Goal: Information Seeking & Learning: Learn about a topic

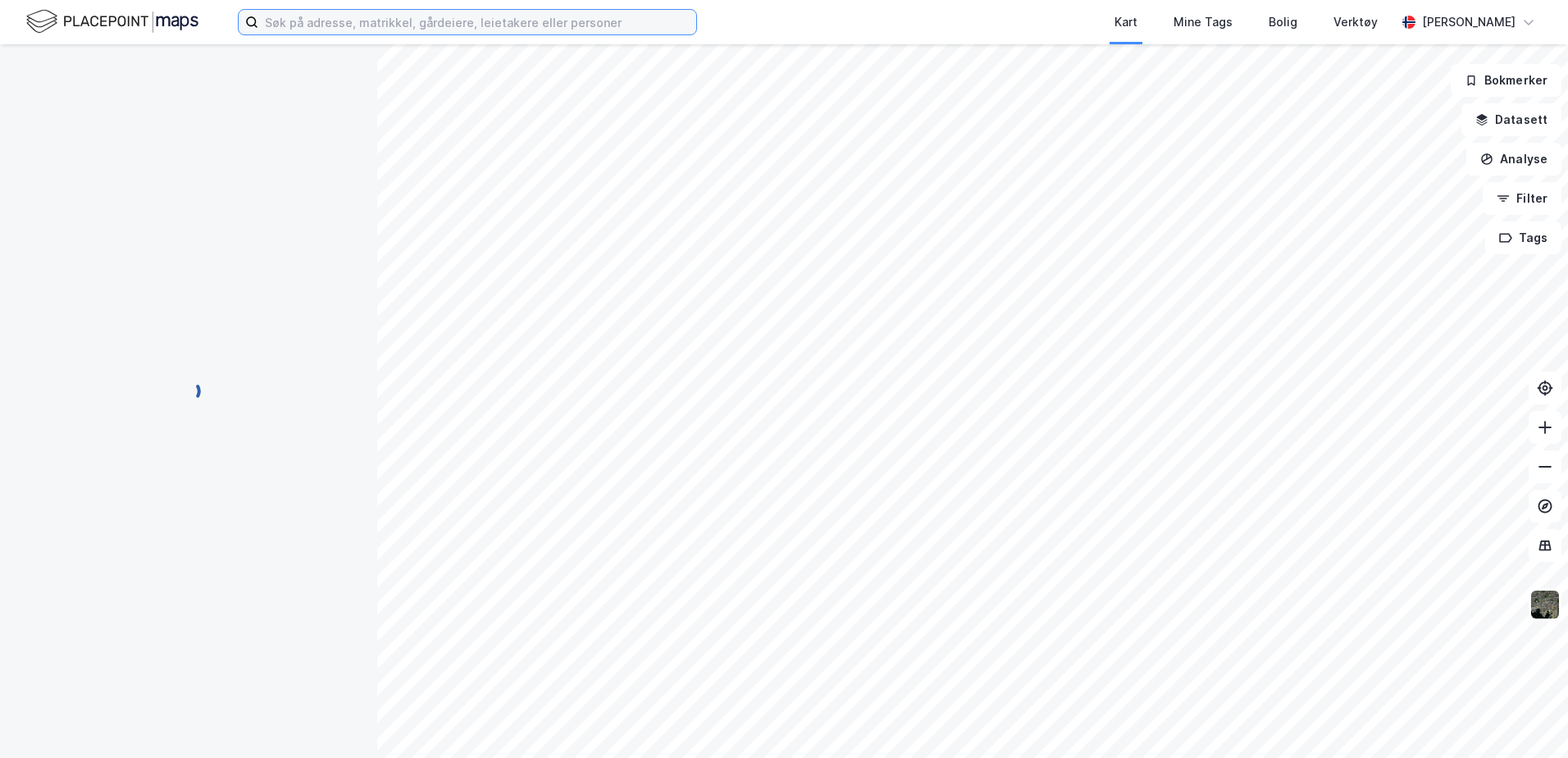
click at [367, 13] on input at bounding box center [477, 22] width 437 height 24
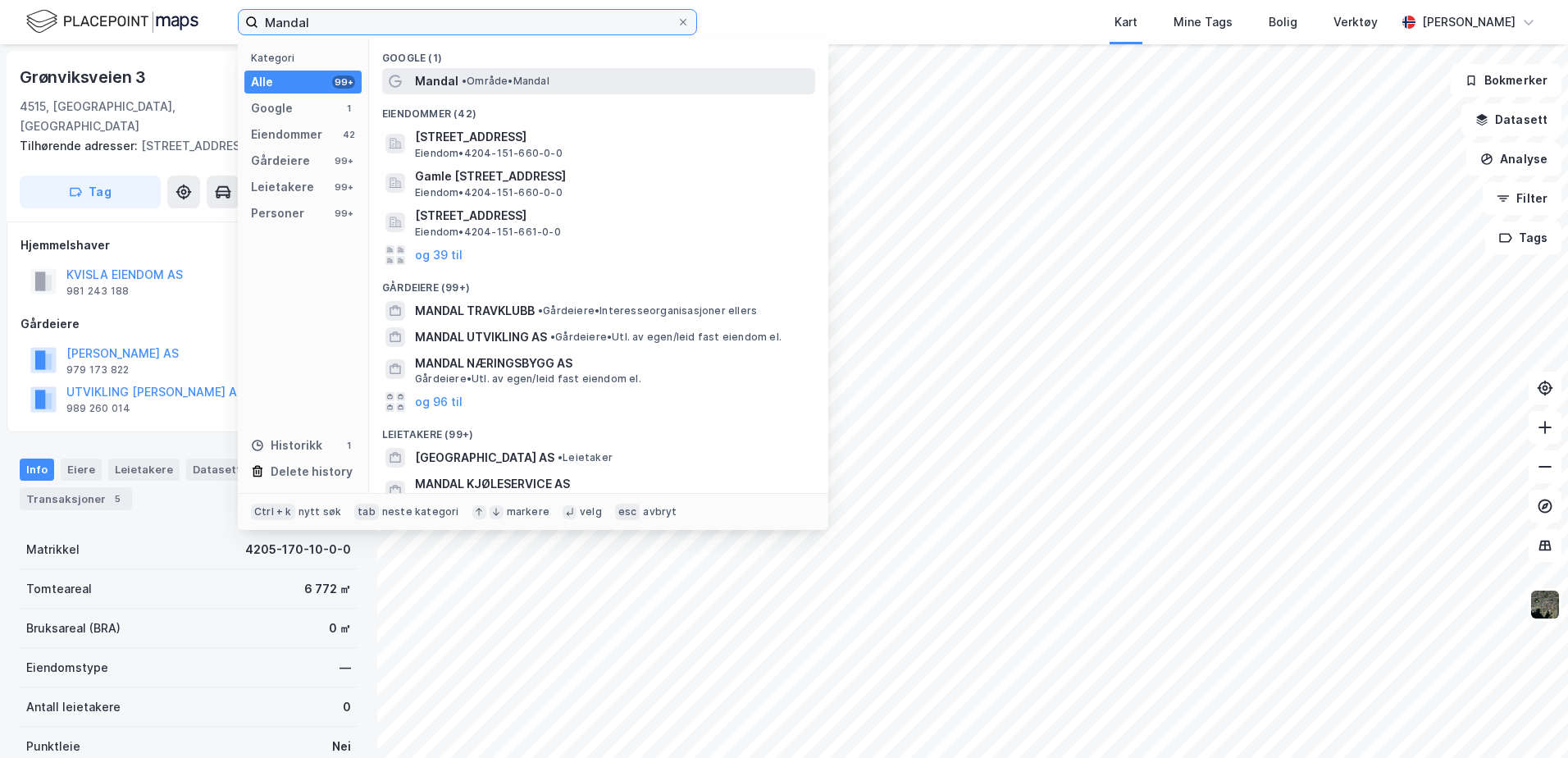
type input "Mandal"
click at [525, 83] on span "• Område • [GEOGRAPHIC_DATA]" at bounding box center [506, 81] width 88 height 13
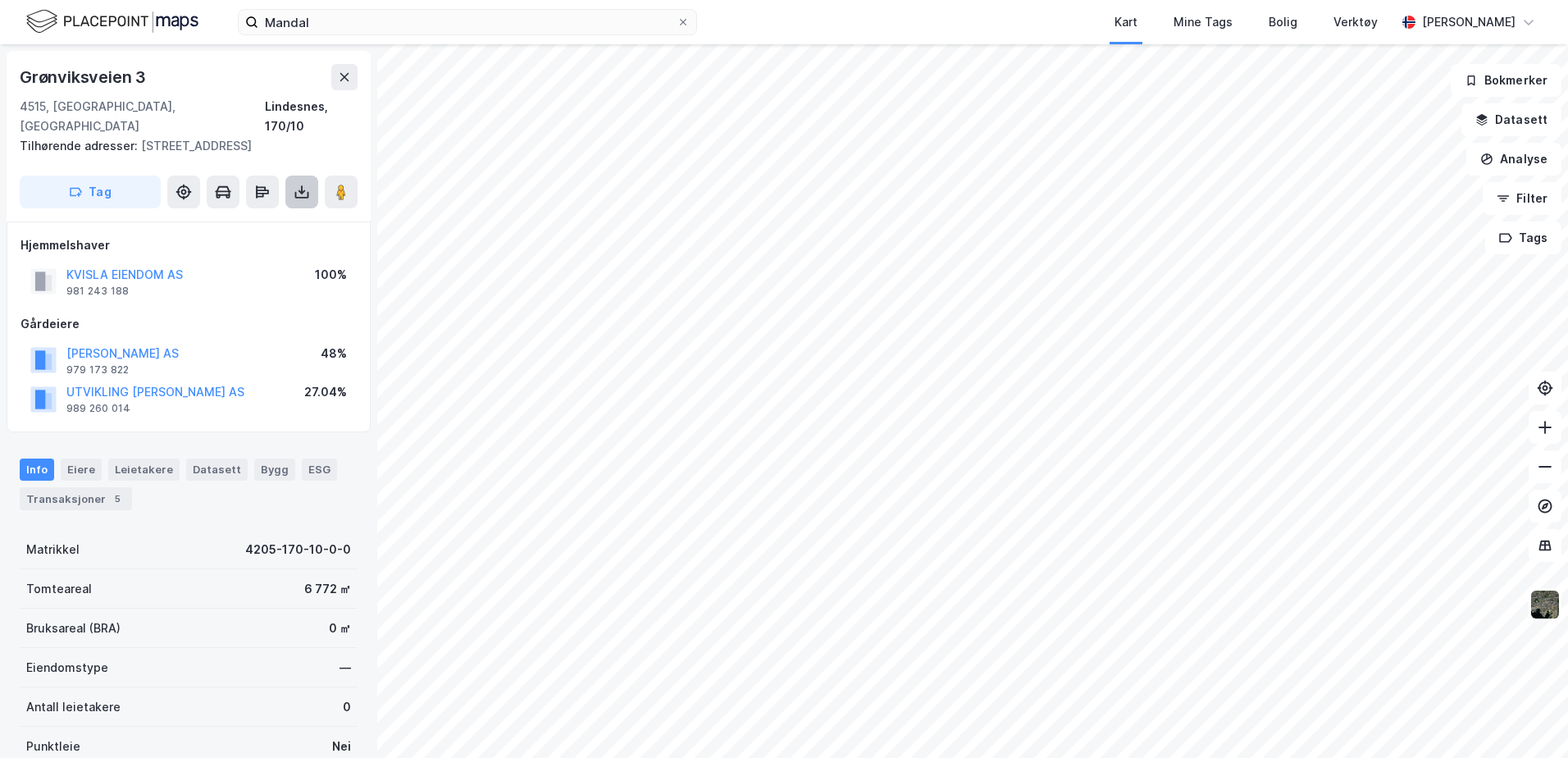
click at [300, 189] on icon at bounding box center [301, 191] width 6 height 4
click at [258, 218] on div "Last ned grunnbok" at bounding box center [221, 224] width 95 height 13
click at [961, 11] on div "Kart Mine Tags Bolig Verktøy" at bounding box center [1085, 22] width 619 height 44
click at [1507, 116] on button "Datasett" at bounding box center [1512, 119] width 100 height 33
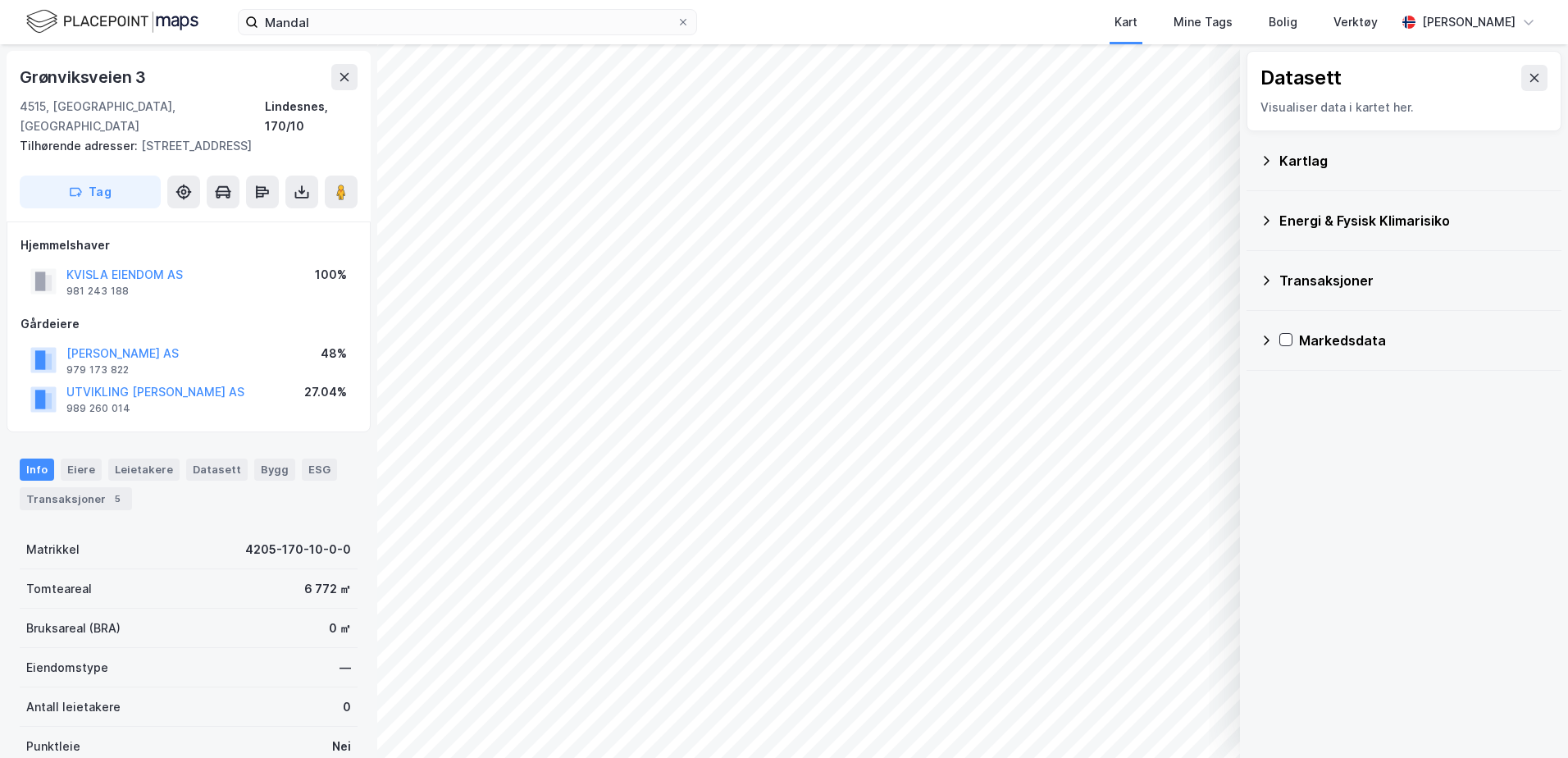
click at [1265, 165] on icon at bounding box center [1266, 161] width 13 height 13
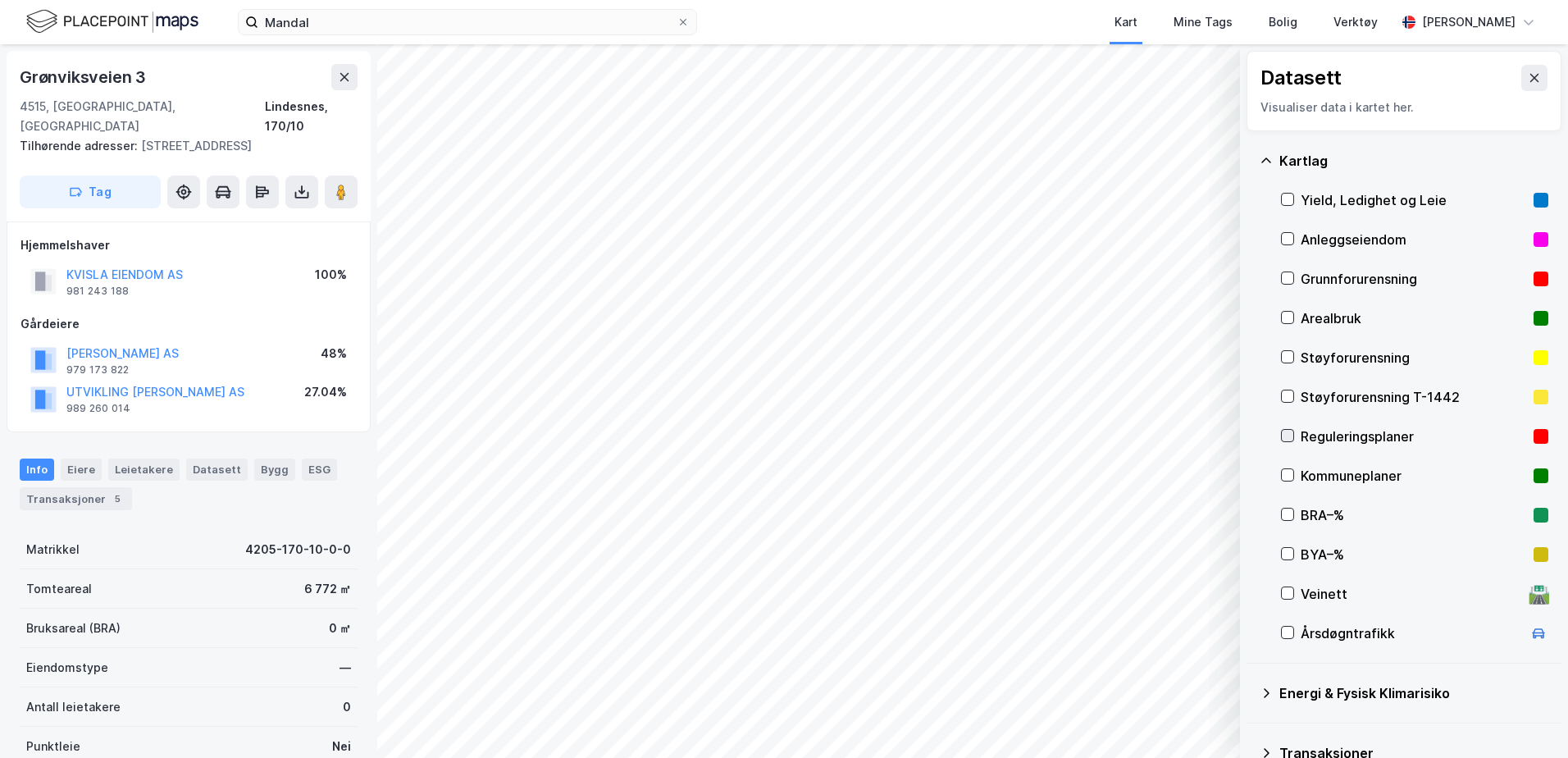
click at [1286, 441] on icon at bounding box center [1286, 435] width 12 height 12
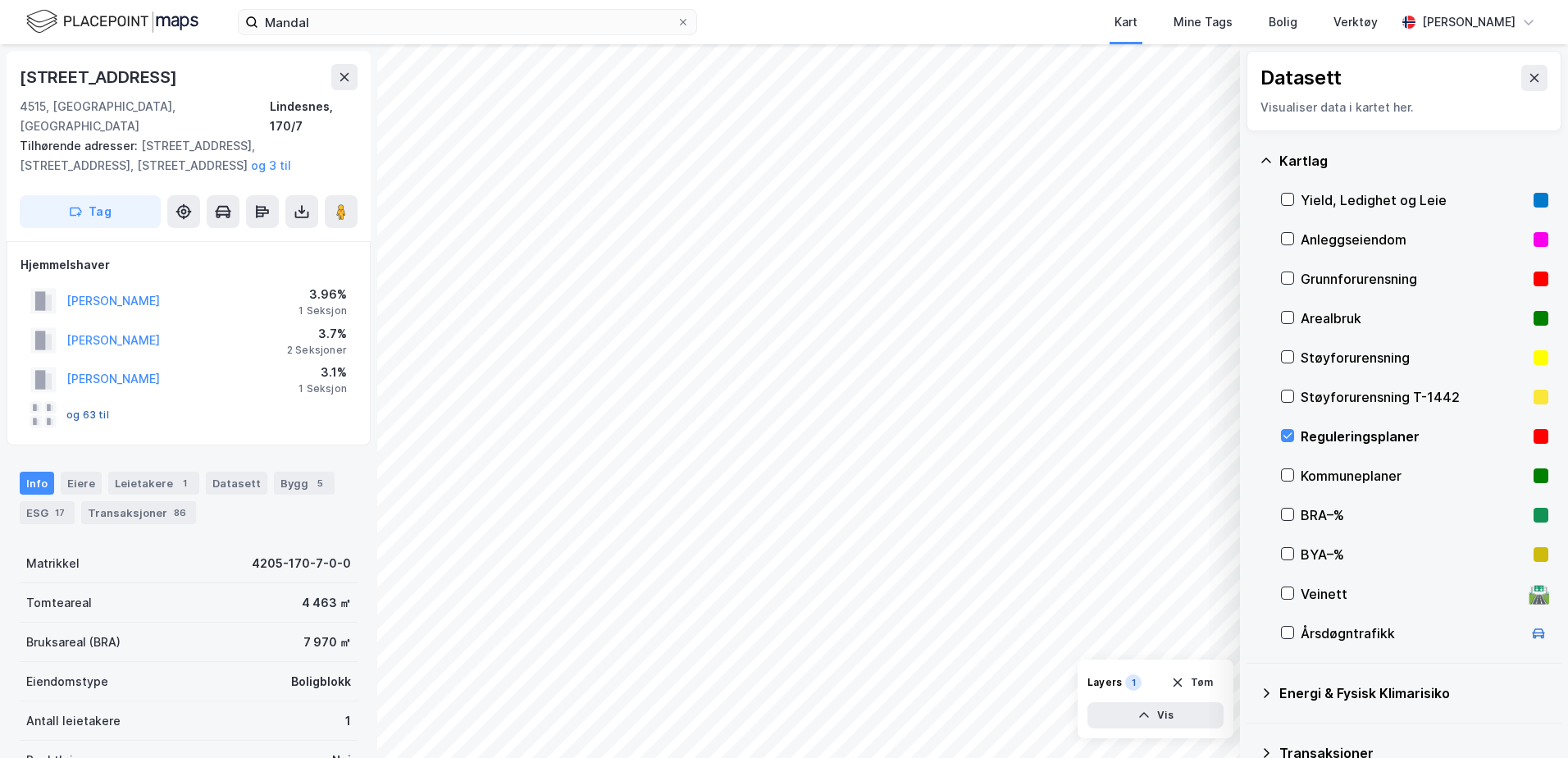
click at [0, 0] on button "og 63 til" at bounding box center [0, 0] width 0 height 0
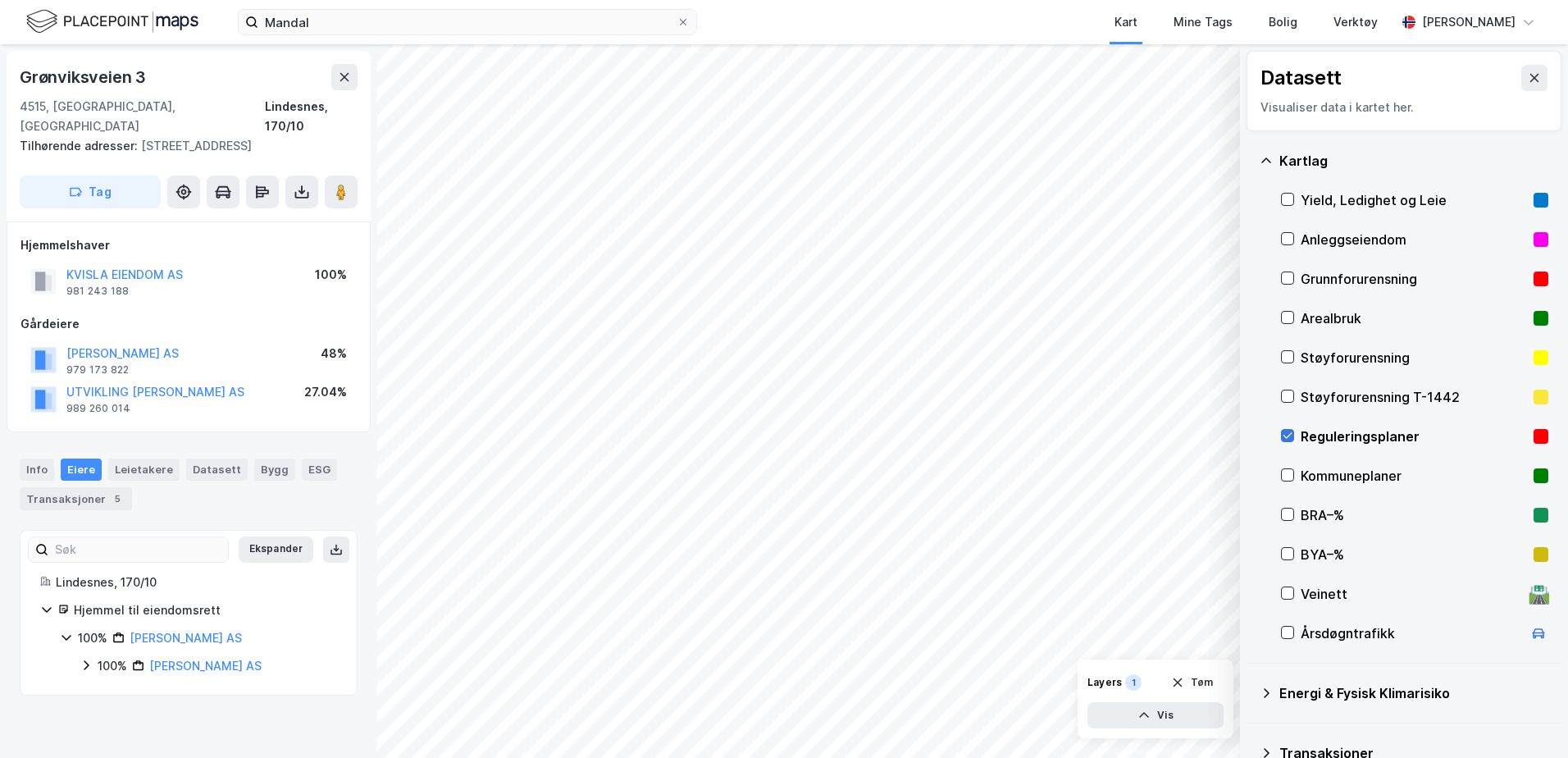
click at [1289, 434] on icon at bounding box center [1286, 435] width 12 height 12
